Goal: Information Seeking & Learning: Compare options

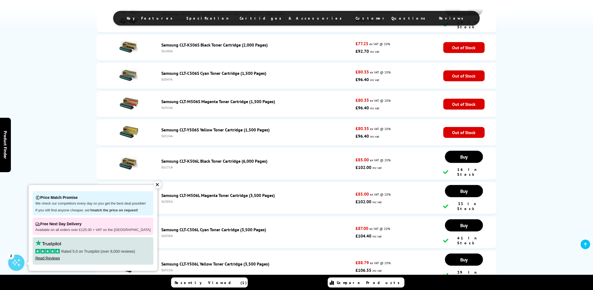
scroll to position [1247, 0]
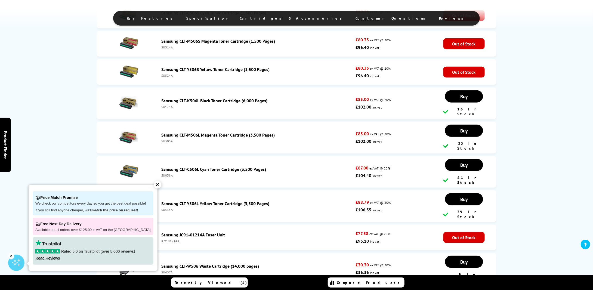
drag, startPoint x: 153, startPoint y: 185, endPoint x: 156, endPoint y: 187, distance: 4.0
click at [154, 185] on div "✕" at bounding box center [158, 185] width 8 height 8
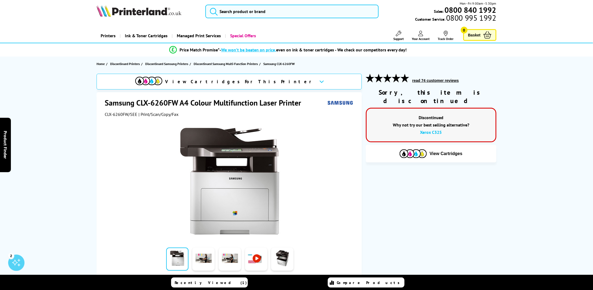
scroll to position [0, 0]
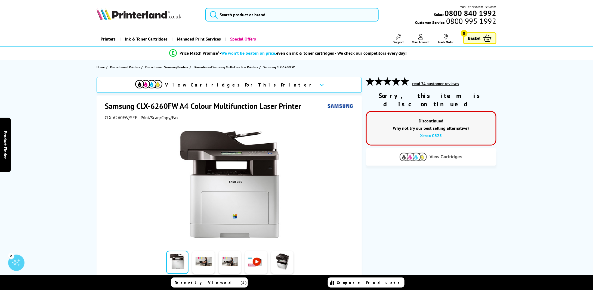
click at [429, 152] on button "View Cartridges" at bounding box center [431, 156] width 122 height 9
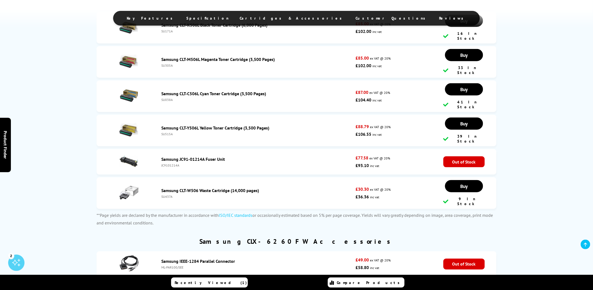
scroll to position [1078, 0]
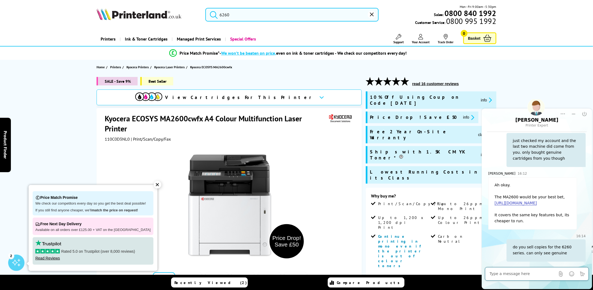
scroll to position [127, 0]
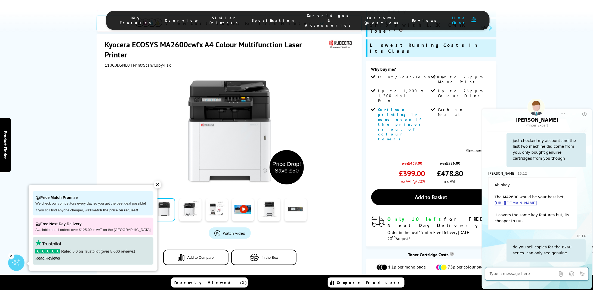
click at [417, 283] on img at bounding box center [412, 287] width 27 height 8
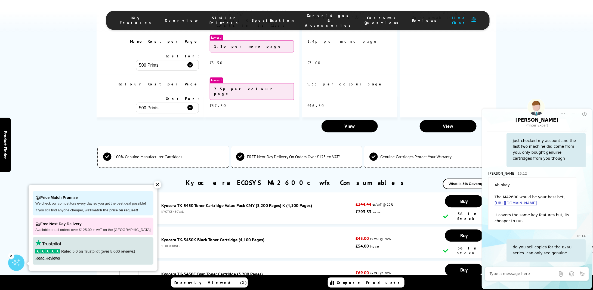
scroll to position [1620, 0]
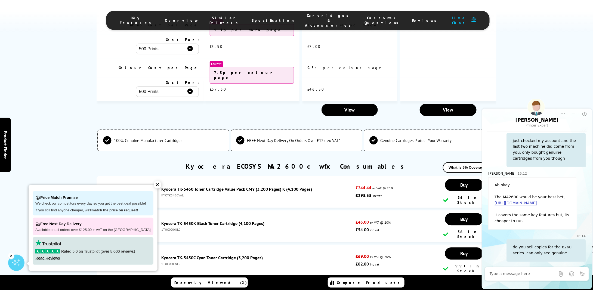
click at [154, 185] on div "✕" at bounding box center [158, 185] width 8 height 8
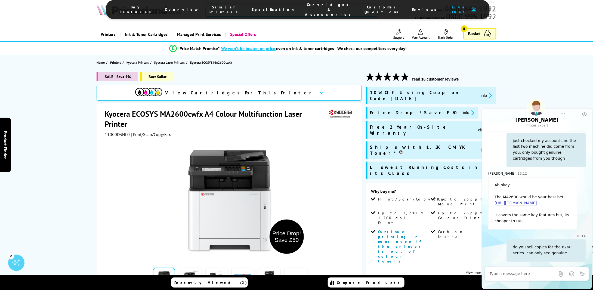
scroll to position [0, 0]
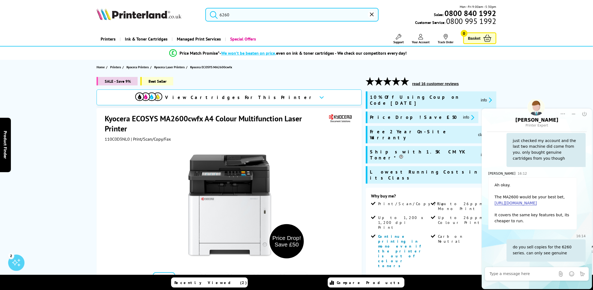
type input "62"
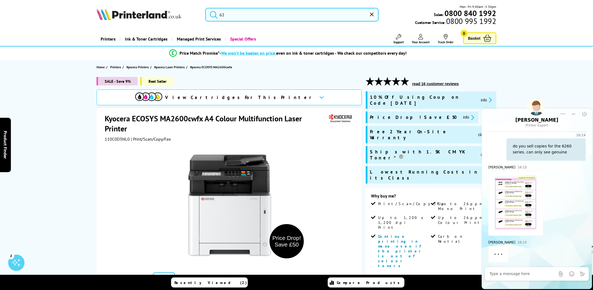
scroll to position [296, 0]
click at [515, 197] on img at bounding box center [515, 202] width 42 height 54
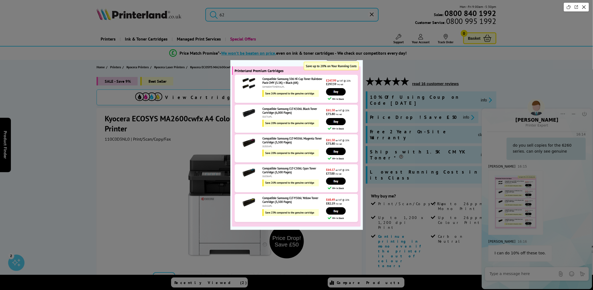
drag, startPoint x: 22, startPoint y: 175, endPoint x: 503, endPoint y: 275, distance: 491.1
click at [503, 275] on div at bounding box center [296, 145] width 593 height 290
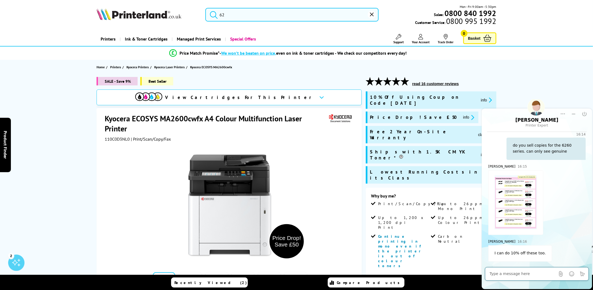
click at [502, 273] on textarea at bounding box center [522, 273] width 66 height 5
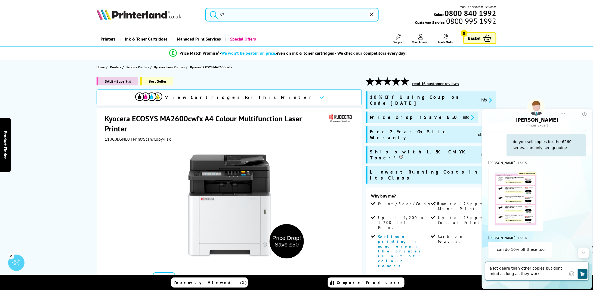
type textarea "a lot deare than other copies but dont mind as long as they work!"
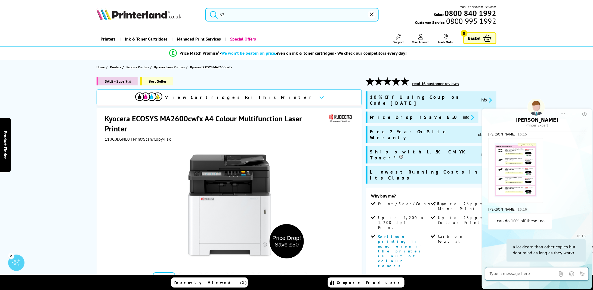
scroll to position [328, 0]
click at [524, 177] on img at bounding box center [515, 170] width 42 height 54
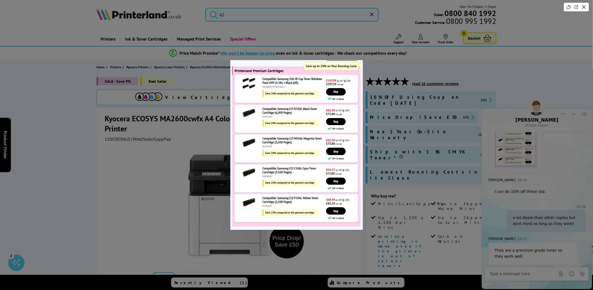
scroll to position [360, 0]
click at [504, 273] on div at bounding box center [296, 145] width 593 height 290
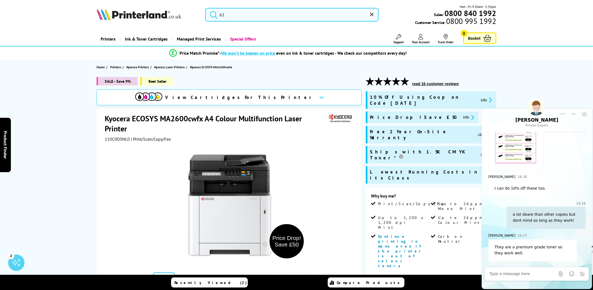
click at [503, 273] on textarea at bounding box center [522, 273] width 66 height 5
type textarea "will buy a pack to see"
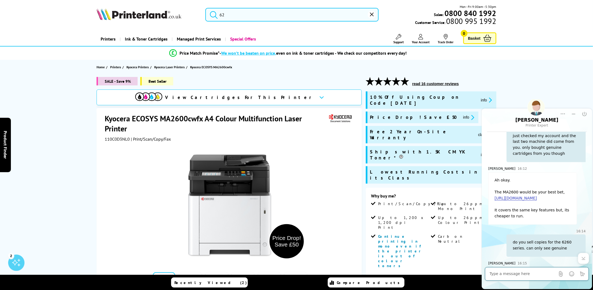
scroll to position [259, 0]
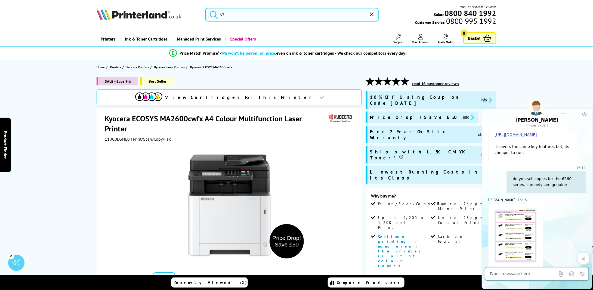
click at [518, 236] on img at bounding box center [515, 235] width 42 height 54
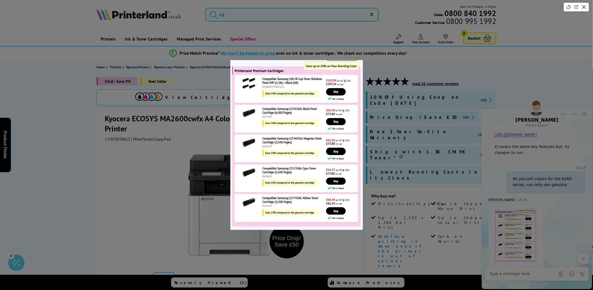
click at [306, 90] on img at bounding box center [296, 145] width 132 height 170
click at [154, 166] on div at bounding box center [296, 145] width 593 height 290
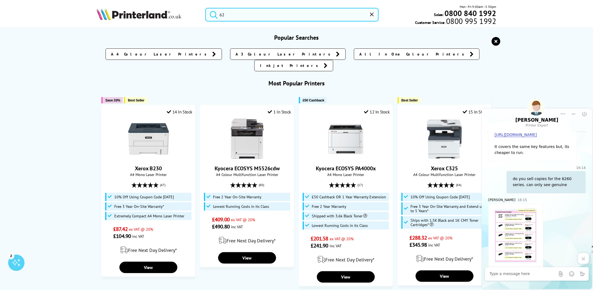
drag, startPoint x: 225, startPoint y: 15, endPoint x: 221, endPoint y: 14, distance: 4.4
click at [220, 15] on input "62" at bounding box center [291, 15] width 173 height 14
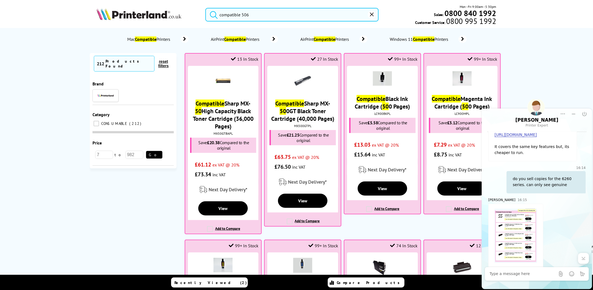
type input "compatible 506"
click at [206, 8] on button "submit" at bounding box center [213, 14] width 14 height 12
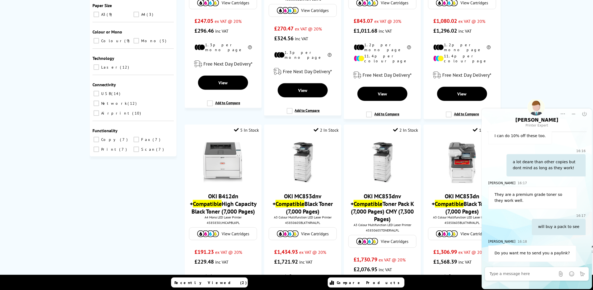
scroll to position [317, 0]
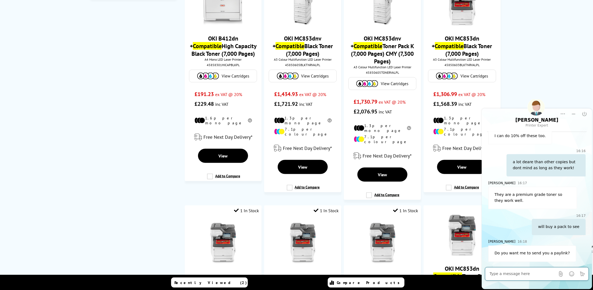
click at [520, 274] on textarea at bounding box center [522, 273] width 66 height 5
type textarea "yes please"
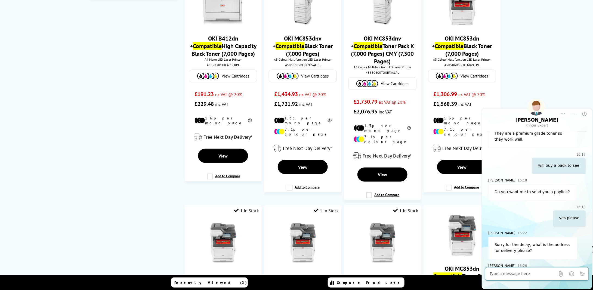
scroll to position [496, 0]
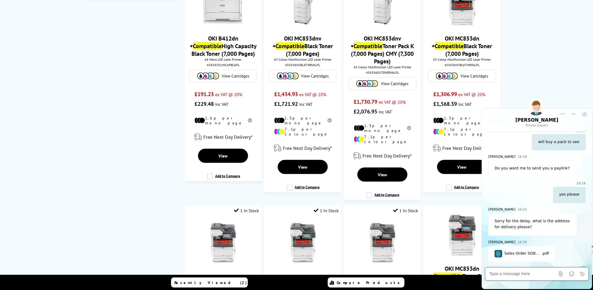
click at [510, 272] on textarea at bounding box center [522, 273] width 66 height 5
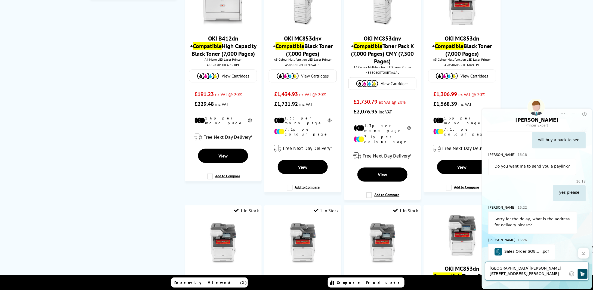
type textarea "new milton electrical centre 99-107 old milton road new milton bh25 6dn"
click at [580, 273] on icon "Click to send" at bounding box center [582, 273] width 5 height 5
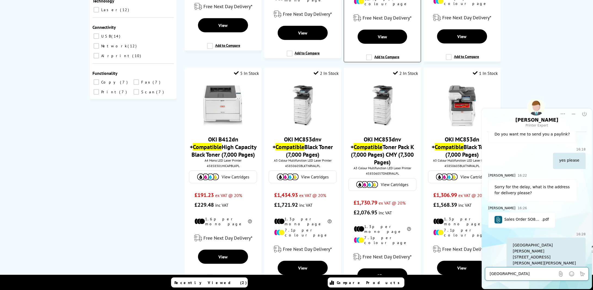
scroll to position [190, 0]
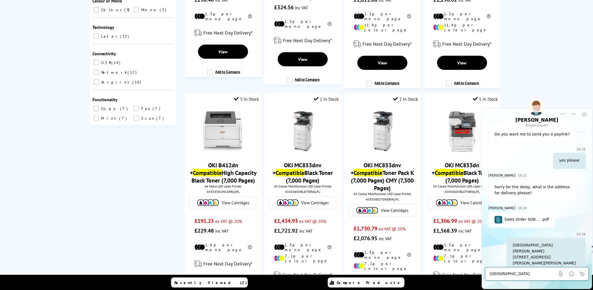
click at [516, 222] on span "Sales Order SO824527" at bounding box center [522, 219] width 37 height 6
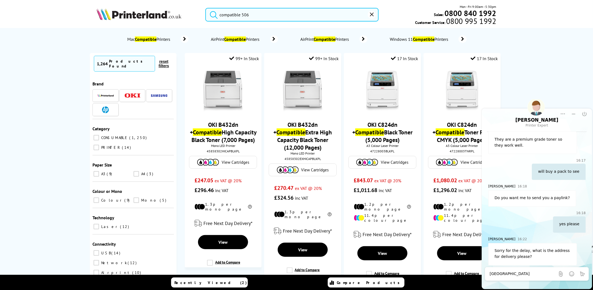
scroll to position [528, 0]
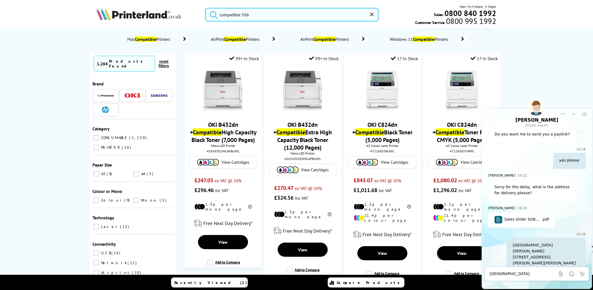
click at [514, 273] on textarea "new milton electrical centre 99-107 old milton road new milton bh25 6dn" at bounding box center [522, 273] width 66 height 5
type textarea "wrong details on invoice"
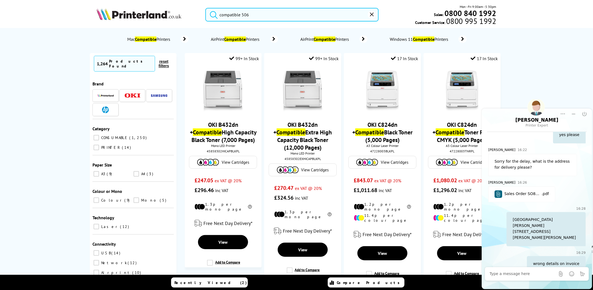
click at [512, 276] on div at bounding box center [522, 273] width 66 height 11
click at [495, 272] on textarea at bounding box center [522, 273] width 66 height 5
click at [503, 275] on textarea at bounding box center [522, 273] width 66 height 5
type textarea "can you give me a 10% code and i can use my account"
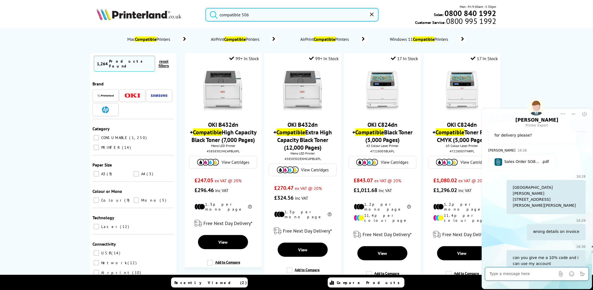
click at [502, 275] on textarea at bounding box center [522, 273] width 66 height 5
type textarea "which has the current details"
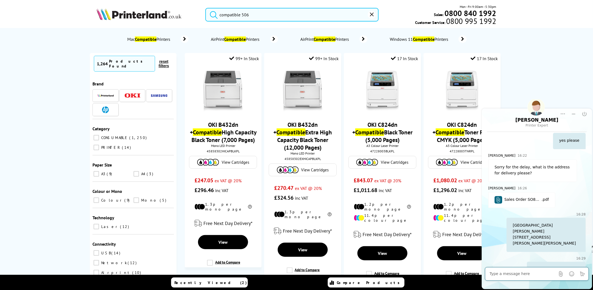
scroll to position [612, 0]
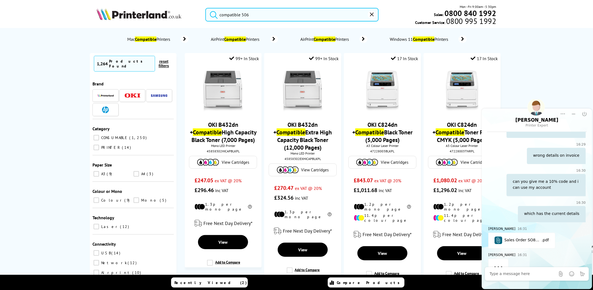
scroll to position [664, 0]
click at [527, 235] on span "Sales Order SO824527" at bounding box center [522, 238] width 37 height 6
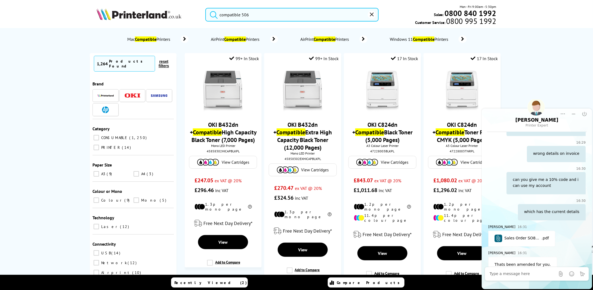
scroll to position [690, 0]
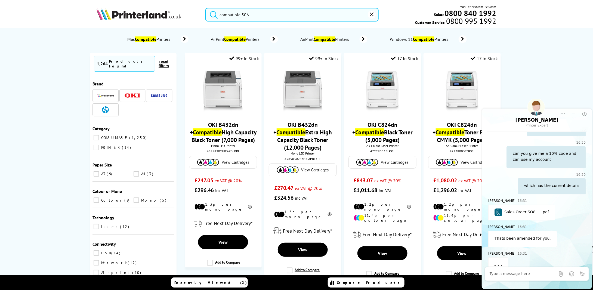
click at [287, 43] on ol "Mac Compatible Printers AirPrint Compatible Printers AirPrint Compatible Printe…" at bounding box center [296, 39] width 399 height 17
drag, startPoint x: 494, startPoint y: 252, endPoint x: 501, endPoint y: 254, distance: 7.9
click at [502, 257] on div "LP10 is the discount code." at bounding box center [519, 265] width 63 height 16
drag, startPoint x: 500, startPoint y: 254, endPoint x: 499, endPoint y: 259, distance: 5.5
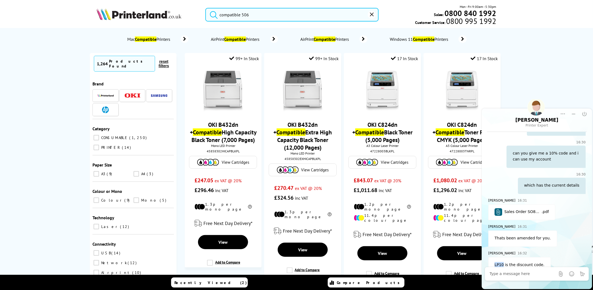
click at [500, 260] on div "LP10 is the discount code." at bounding box center [519, 265] width 63 height 16
copy div "LP10"
click at [504, 277] on div at bounding box center [522, 273] width 66 height 11
click at [505, 276] on textarea at bounding box center [522, 273] width 66 height 5
type textarea "thanks Luke. will be back for lots more in future if its ok"
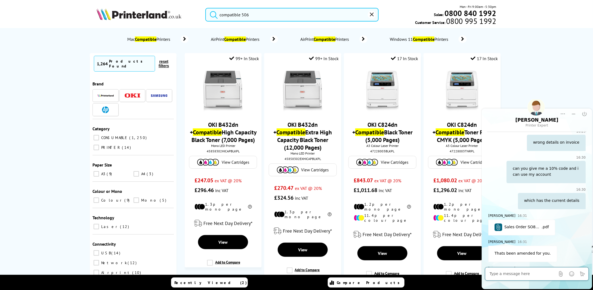
scroll to position [722, 0]
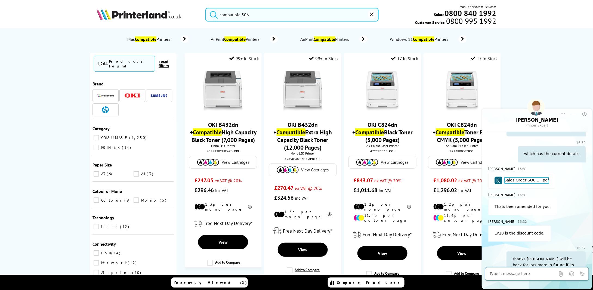
click at [517, 177] on span "Sales Order SO824527" at bounding box center [522, 180] width 37 height 6
drag, startPoint x: 262, startPoint y: 13, endPoint x: 208, endPoint y: 15, distance: 54.1
click at [208, 15] on form "compatible 506" at bounding box center [291, 15] width 173 height 14
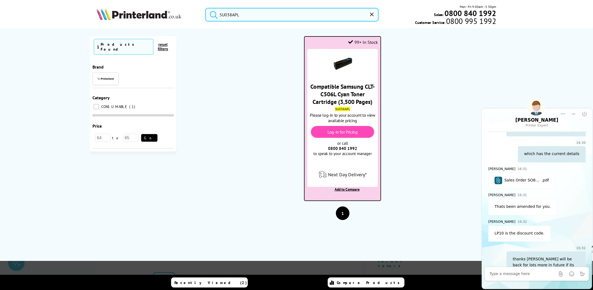
type input "SU038APL"
click at [341, 133] on link "Log-in for Pricing" at bounding box center [342, 131] width 30 height 5
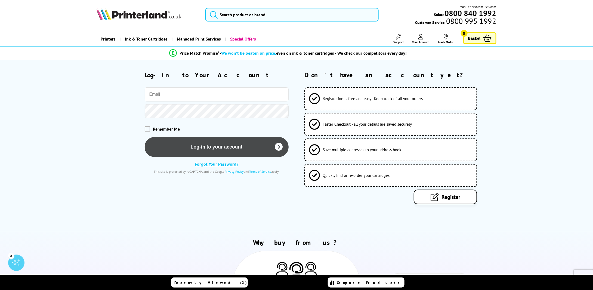
type input "Carl@nmsv.com"
click at [187, 144] on button "Log-in to your account" at bounding box center [217, 147] width 144 height 20
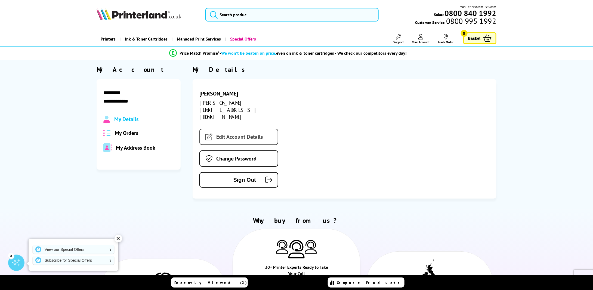
click at [228, 129] on link "Edit Account Details" at bounding box center [238, 137] width 79 height 16
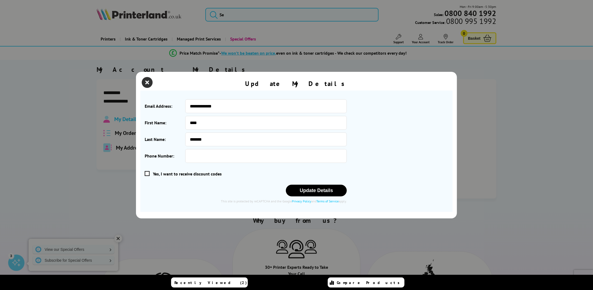
click at [147, 83] on icon "close modal" at bounding box center [147, 82] width 11 height 11
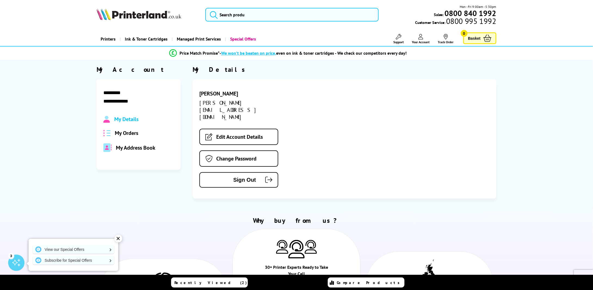
click at [127, 143] on div "My Address Book" at bounding box center [138, 147] width 70 height 9
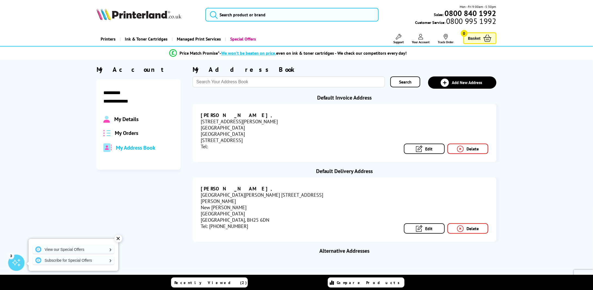
drag, startPoint x: 273, startPoint y: 119, endPoint x: 291, endPoint y: 105, distance: 23.2
click at [273, 119] on div "[STREET_ADDRESS][PERSON_NAME]" at bounding box center [273, 121] width 144 height 6
click at [256, 16] on input "search" at bounding box center [291, 15] width 173 height 14
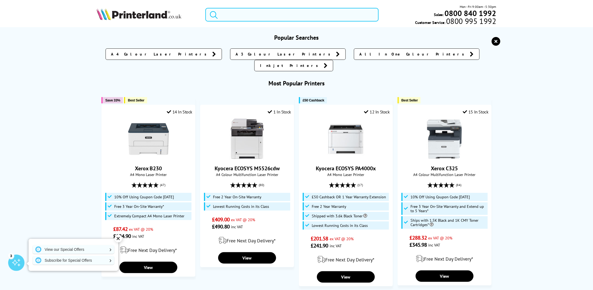
paste input "SU038APL"
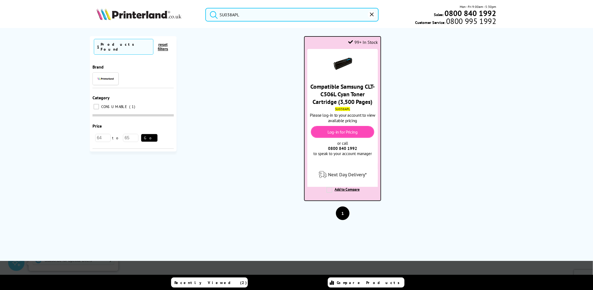
type input "SU038APL"
click at [336, 132] on link "Log-in for Pricing" at bounding box center [342, 131] width 30 height 5
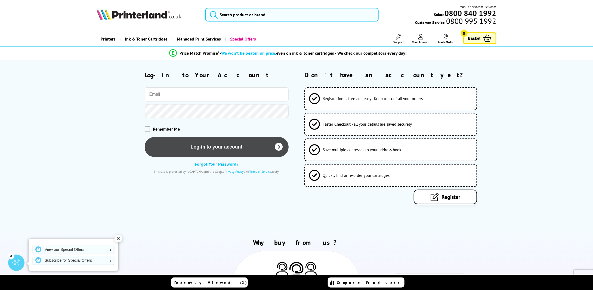
type input "Carl@nmsv.com"
click at [229, 146] on button "Log-in to your account" at bounding box center [217, 147] width 144 height 20
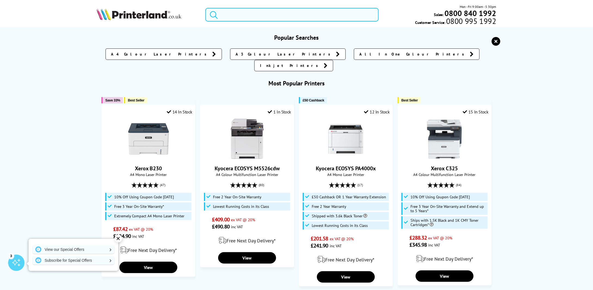
click at [258, 11] on input "search" at bounding box center [291, 15] width 173 height 14
paste input "SU038APL"
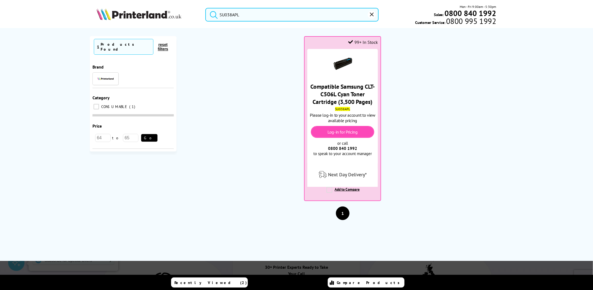
type input "SU038APL"
click at [206, 8] on button "submit" at bounding box center [213, 14] width 14 height 12
drag, startPoint x: 257, startPoint y: 18, endPoint x: 190, endPoint y: 22, distance: 67.0
click at [192, 22] on div "SU038APL Mon - Fri 9:00am - 5:30pm Sales: 0800 840 1992 Customer Service: 0800 …" at bounding box center [296, 16] width 435 height 24
click at [473, 100] on ol "99+ In Stock Compatible Samsung CLT-C506L Cyan Toner Cartridge (3,500 Pages) SU…" at bounding box center [342, 121] width 321 height 170
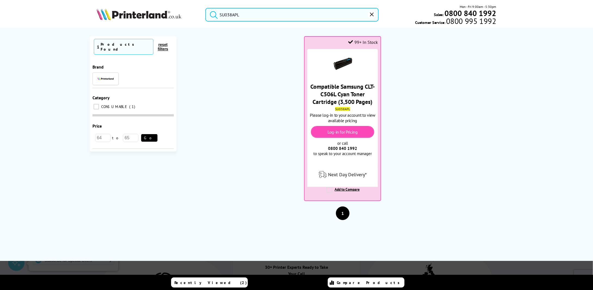
drag, startPoint x: 248, startPoint y: 17, endPoint x: 211, endPoint y: 18, distance: 37.0
click at [211, 18] on form "SU038APL" at bounding box center [291, 15] width 173 height 14
click at [160, 15] on img at bounding box center [139, 14] width 85 height 12
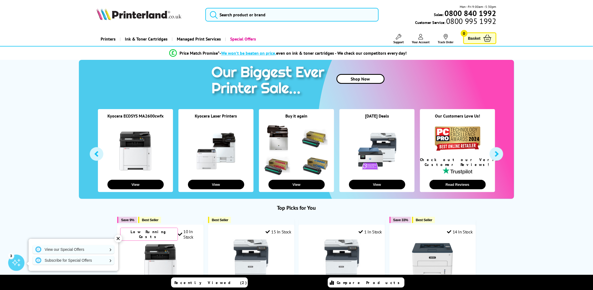
click at [421, 39] on link "Your Account" at bounding box center [421, 39] width 18 height 10
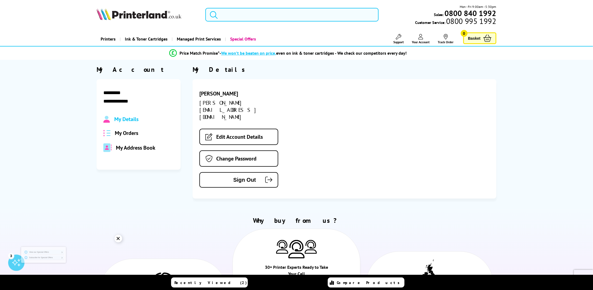
click at [282, 17] on input "search" at bounding box center [291, 15] width 173 height 14
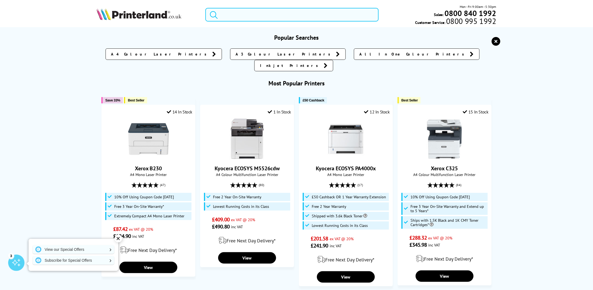
paste input "SU038APL"
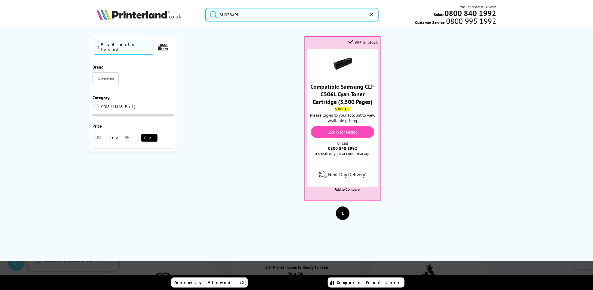
click at [206, 8] on button "submit" at bounding box center [213, 14] width 14 height 12
click at [410, 29] on div "Currently Selected 1 Products Found reset filters Brand" at bounding box center [296, 144] width 435 height 233
click at [273, 15] on input "SU038APL" at bounding box center [291, 15] width 173 height 14
drag, startPoint x: 242, startPoint y: 17, endPoint x: 214, endPoint y: 26, distance: 29.2
click at [214, 26] on div "SU038APL Mon - Fri 9:00am - 5:30pm Sales: 0800 840 1992 Customer Service: 0800 …" at bounding box center [296, 16] width 435 height 24
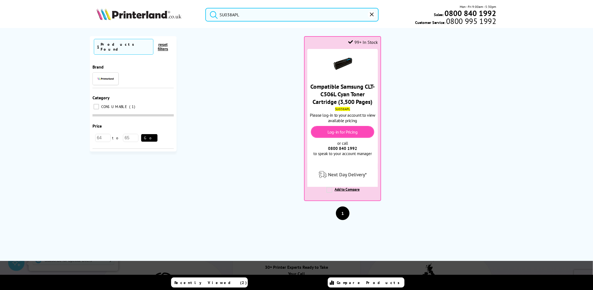
click at [437, 84] on ol "99+ In Stock Compatible Samsung CLT-C506L Cyan Toner Cartridge (3,500 Pages) SU…" at bounding box center [342, 121] width 321 height 170
drag, startPoint x: 257, startPoint y: 18, endPoint x: 210, endPoint y: 20, distance: 46.8
click at [210, 20] on form "SU038APL" at bounding box center [291, 15] width 173 height 14
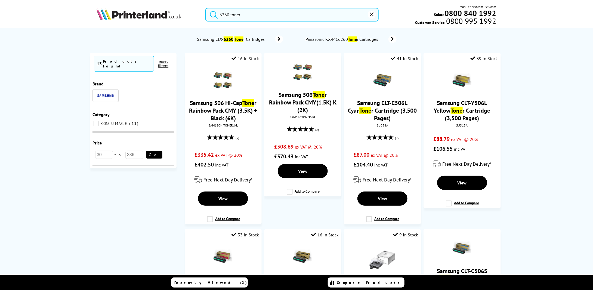
click at [206, 8] on button "submit" at bounding box center [213, 14] width 14 height 12
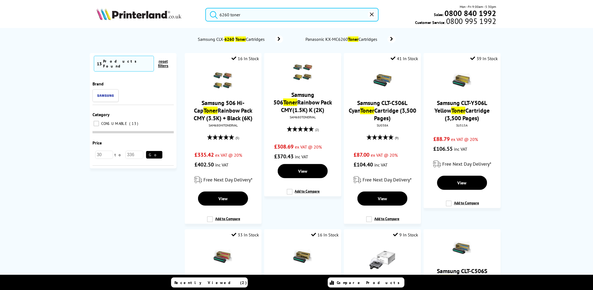
drag, startPoint x: 230, startPoint y: 15, endPoint x: 263, endPoint y: 16, distance: 32.9
click at [259, 15] on input "6260 toner" at bounding box center [291, 15] width 173 height 14
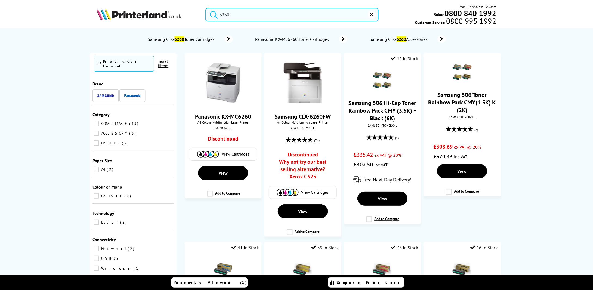
type input "6260"
click at [206, 8] on button "submit" at bounding box center [213, 14] width 14 height 12
drag, startPoint x: 545, startPoint y: 172, endPoint x: 505, endPoint y: 175, distance: 40.4
click at [118, 121] on span "CONSUMABLE" at bounding box center [114, 123] width 29 height 5
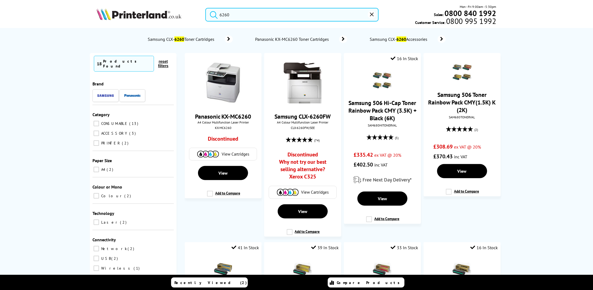
click at [99, 121] on input "CONSUMABLE 13" at bounding box center [96, 123] width 5 height 5
checkbox input "true"
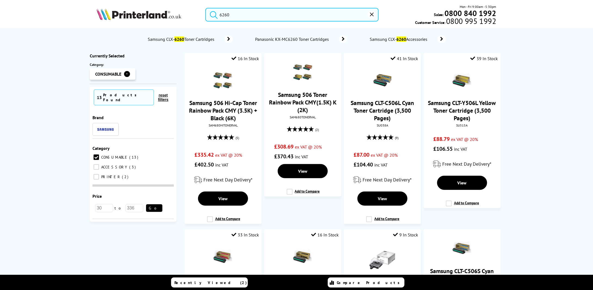
drag, startPoint x: 269, startPoint y: 13, endPoint x: 239, endPoint y: 14, distance: 29.7
click at [240, 13] on input "6260" at bounding box center [291, 15] width 173 height 14
drag, startPoint x: 239, startPoint y: 14, endPoint x: 211, endPoint y: 18, distance: 27.6
click at [212, 19] on form "6260" at bounding box center [291, 15] width 173 height 14
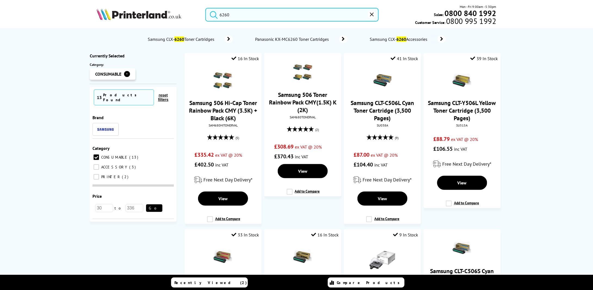
paste input "SU038APL"
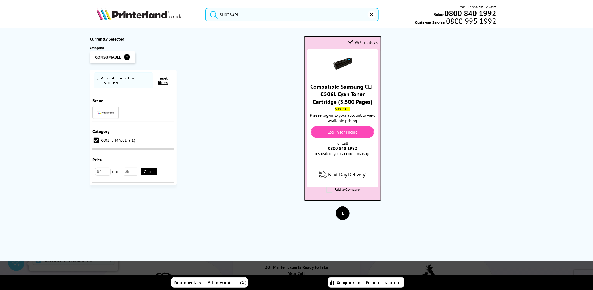
type input "SU038APL"
click at [346, 132] on link "Log-in for Pricing" at bounding box center [342, 131] width 30 height 5
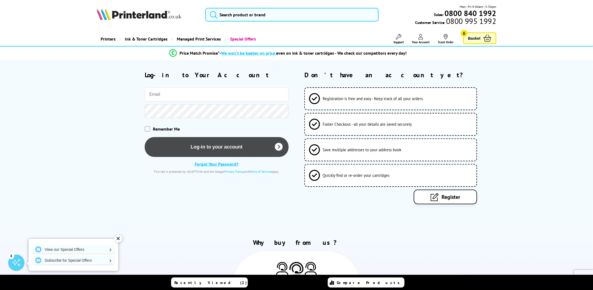
type input "[PERSON_NAME][EMAIL_ADDRESS][DOMAIN_NAME]"
click at [209, 148] on button "Log-in to your account" at bounding box center [217, 147] width 144 height 20
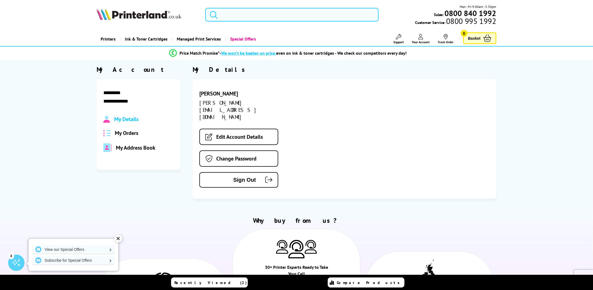
click at [268, 15] on input "search" at bounding box center [291, 15] width 173 height 14
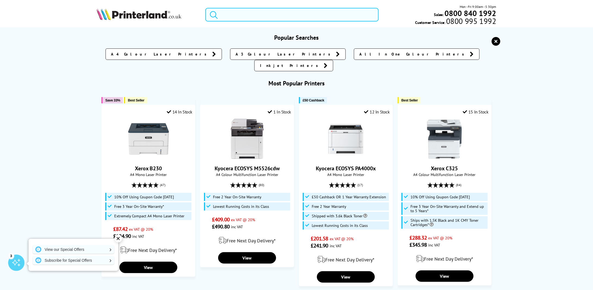
paste input "SU038APL"
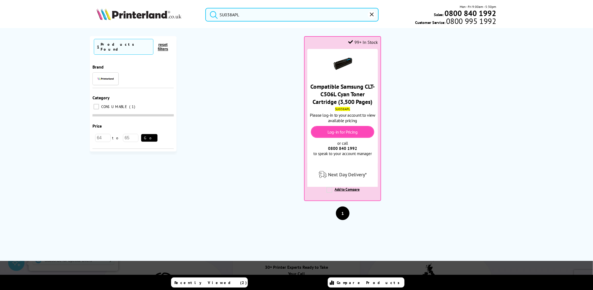
type input "SU038APL"
click at [206, 8] on button "submit" at bounding box center [213, 14] width 14 height 12
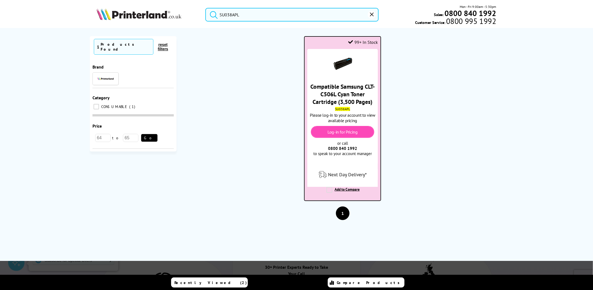
click at [340, 133] on link "Log-in for Pricing" at bounding box center [342, 131] width 30 height 5
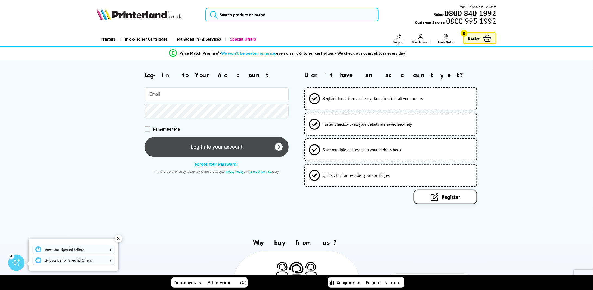
type input "[PERSON_NAME][EMAIL_ADDRESS][DOMAIN_NAME]"
click at [201, 148] on button "Log-in to your account" at bounding box center [217, 147] width 144 height 20
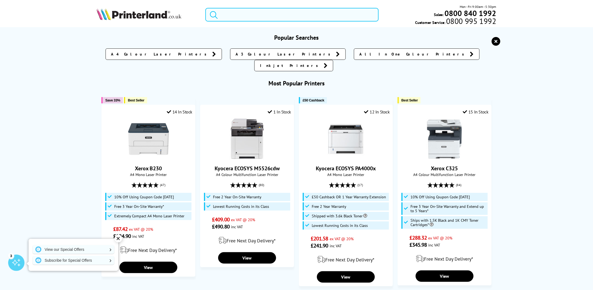
paste input "SU038APL"
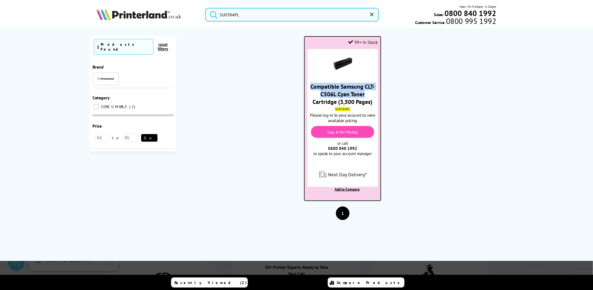
drag, startPoint x: 311, startPoint y: 86, endPoint x: 365, endPoint y: 94, distance: 54.8
click at [366, 94] on span "Compatible Samsung CLT-C506L Cyan Toner Cartridge (3,500 Pages)" at bounding box center [343, 94] width 68 height 23
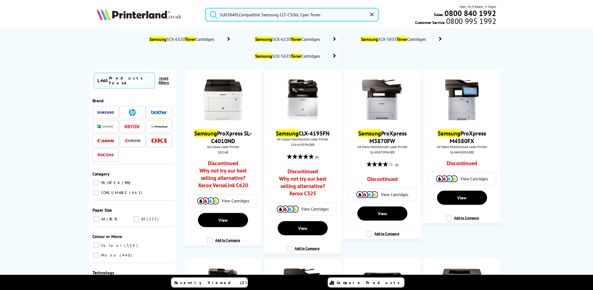
click at [240, 16] on input "SU038APLCompatible Samsung CLT-C506L Cyan Toner" at bounding box center [291, 15] width 173 height 14
click at [239, 15] on input "SU038APLCompatible Samsung CLT-C506L Cyan Toner" at bounding box center [291, 15] width 173 height 14
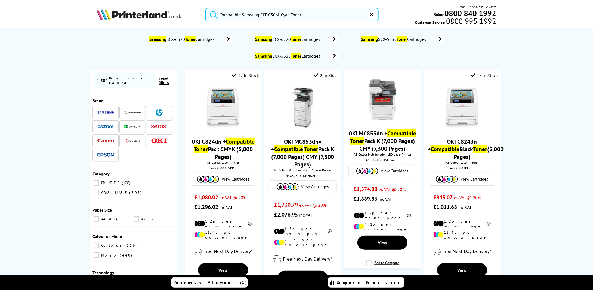
click at [206, 8] on button "submit" at bounding box center [213, 14] width 14 height 12
click at [344, 17] on input "Compatible Samsung CLT-C506L Cyan Toner" at bounding box center [291, 15] width 173 height 14
click at [206, 8] on button "submit" at bounding box center [213, 14] width 14 height 12
click at [129, 111] on img at bounding box center [132, 112] width 16 height 3
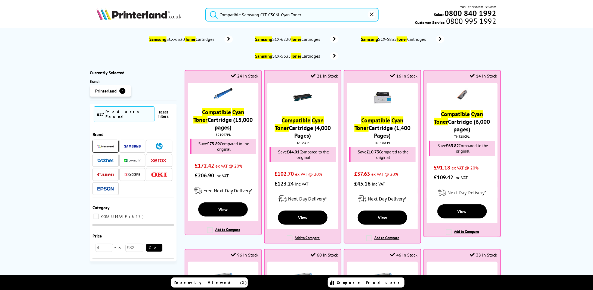
drag, startPoint x: 317, startPoint y: 14, endPoint x: 210, endPoint y: 28, distance: 107.5
click at [210, 28] on header "Compatible Samsung CLT-C506L Cyan Toner Mon - Fri 9:00am - 5:30pm Sales: 0800 8…" at bounding box center [296, 23] width 593 height 46
paste input "SU038APL"
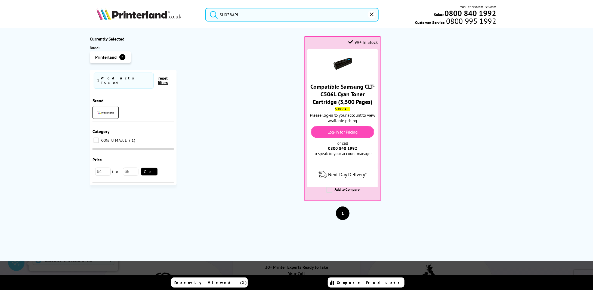
type input "SU038APL"
click at [206, 8] on button "submit" at bounding box center [213, 14] width 14 height 12
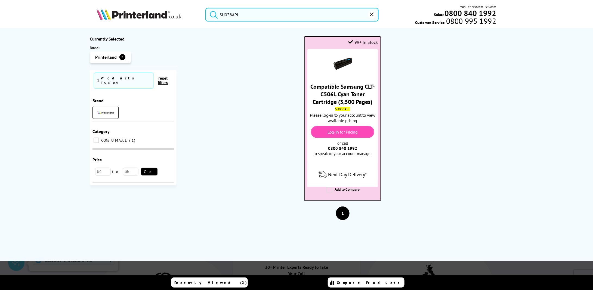
click at [346, 131] on link "Log-in for Pricing" at bounding box center [342, 131] width 30 height 5
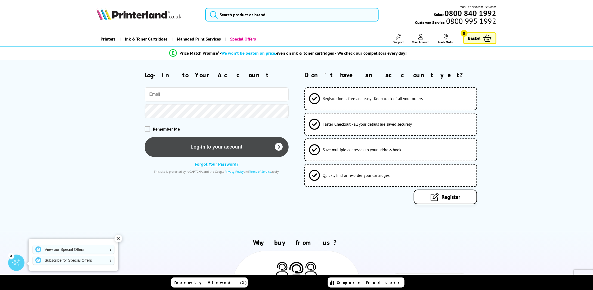
type input "[PERSON_NAME][EMAIL_ADDRESS][DOMAIN_NAME]"
click at [200, 146] on button "Log-in to your account" at bounding box center [217, 147] width 144 height 20
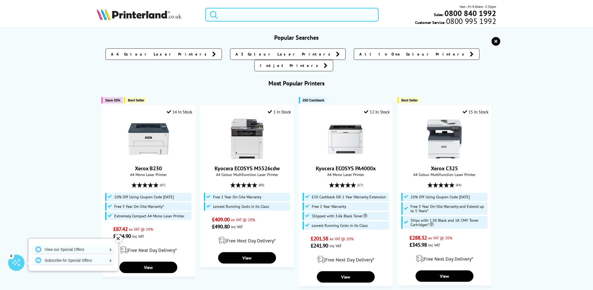
paste input "SU038APL"
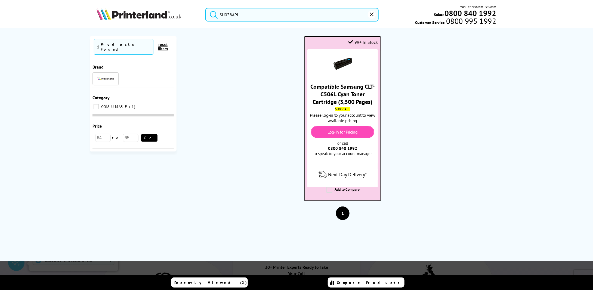
click at [347, 191] on label "Add to Compare" at bounding box center [342, 192] width 33 height 10
click at [0, 0] on input "Add to Compare" at bounding box center [0, 0] width 0 height 0
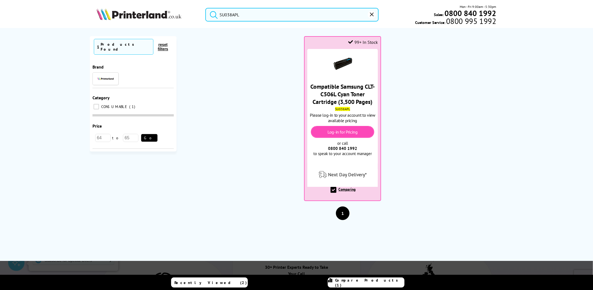
click at [363, 280] on span "Compare Products (1)" at bounding box center [369, 283] width 69 height 10
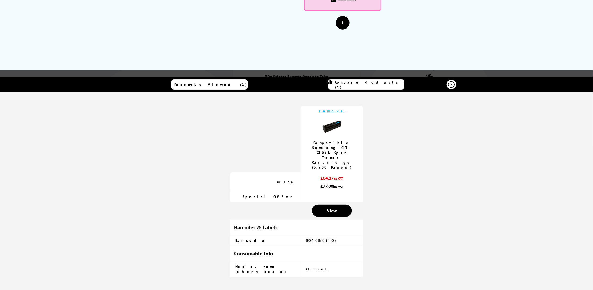
scroll to position [242, 0]
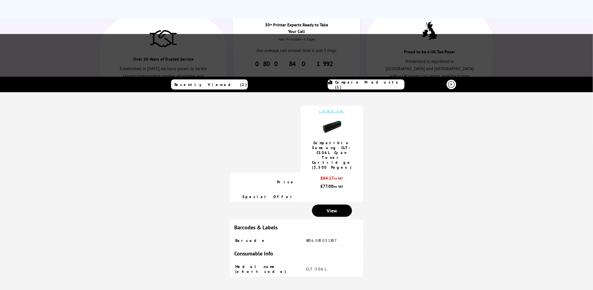
drag, startPoint x: 308, startPoint y: 271, endPoint x: 324, endPoint y: 272, distance: 15.5
click at [324, 272] on td "CLT-506L" at bounding box center [331, 268] width 63 height 15
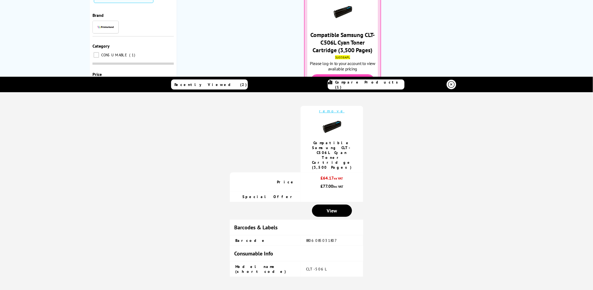
scroll to position [0, 0]
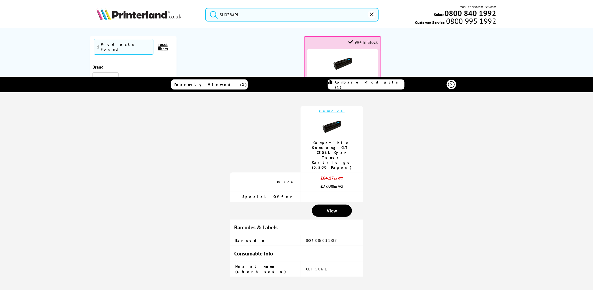
drag, startPoint x: 244, startPoint y: 13, endPoint x: 214, endPoint y: 14, distance: 29.9
click at [216, 14] on form "SU038APL" at bounding box center [291, 15] width 173 height 14
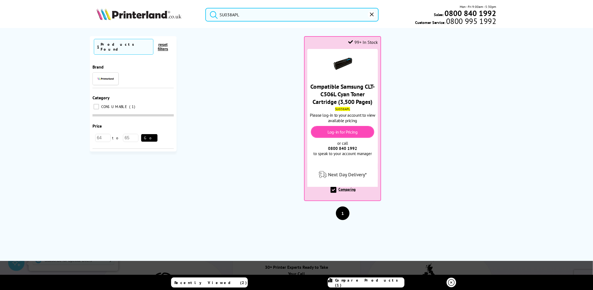
paste input "CLT-506"
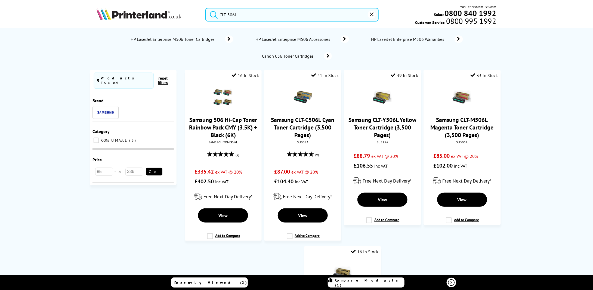
type input "CLT-506L"
click at [546, 97] on div "No results HP LaserJet Enterprise M506 Toner Cartridges HP LaserJet Enterprise …" at bounding box center [296, 252] width 593 height 449
